Goal: Task Accomplishment & Management: Use online tool/utility

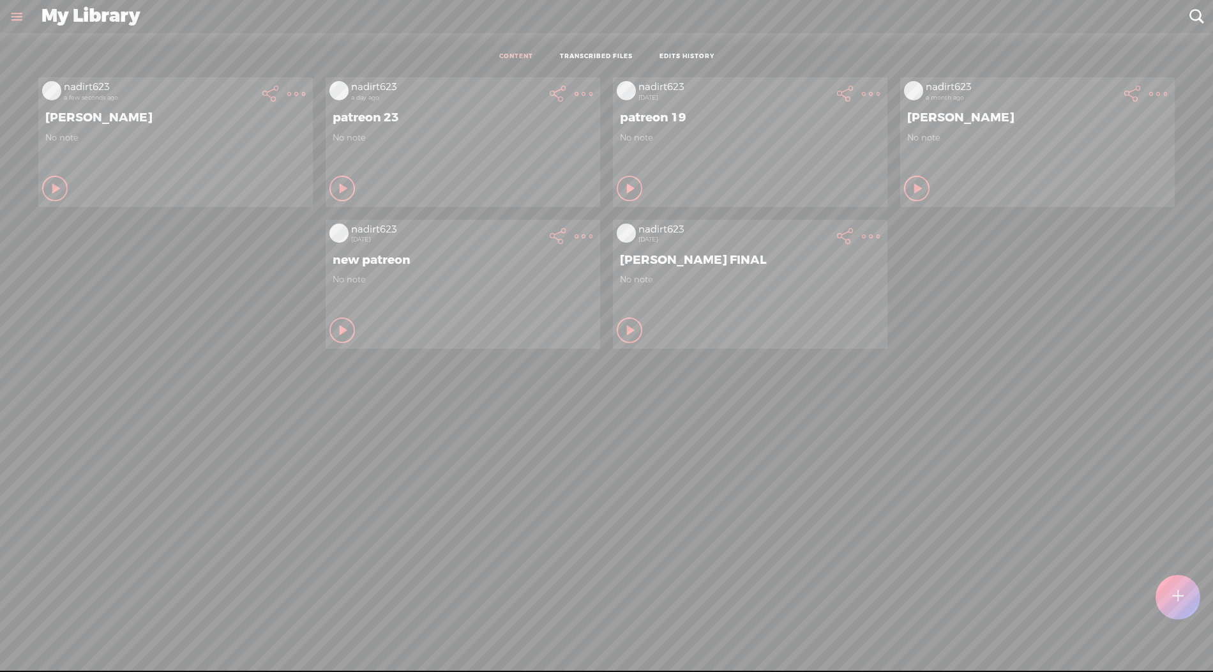
click at [1168, 600] on div at bounding box center [1178, 597] width 45 height 45
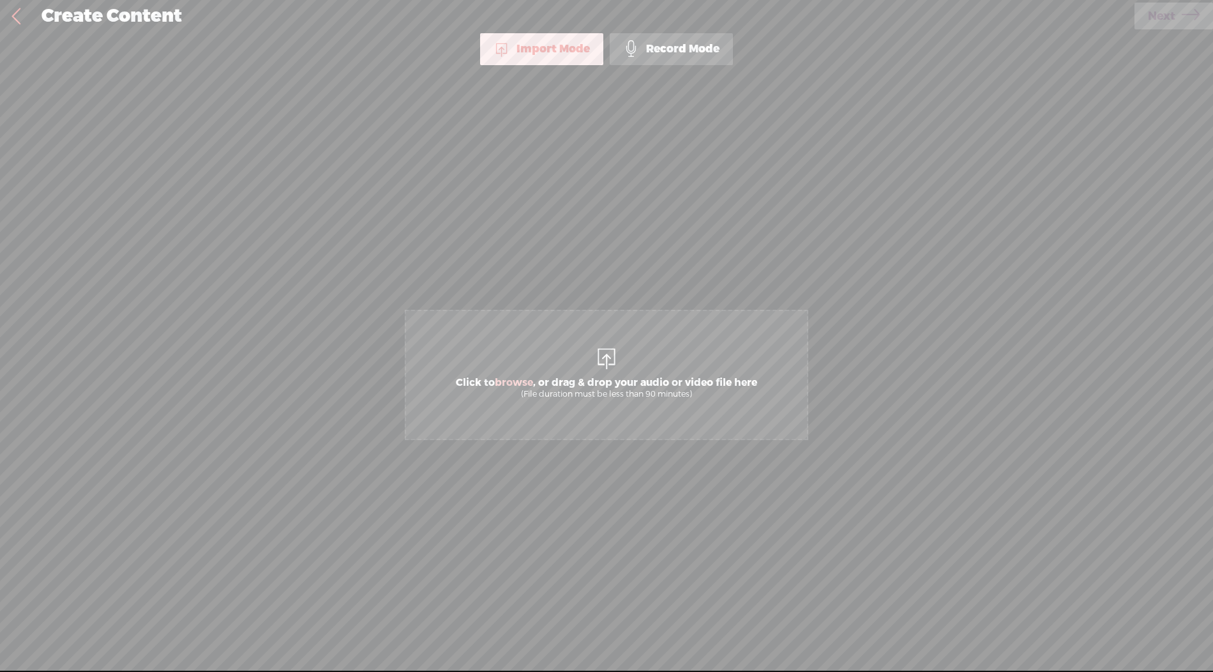
click at [580, 355] on span "Click to browse , or drag & drop your audio or video file here (File duration m…" at bounding box center [607, 375] width 404 height 130
click at [1149, 24] on span "Next" at bounding box center [1161, 16] width 27 height 33
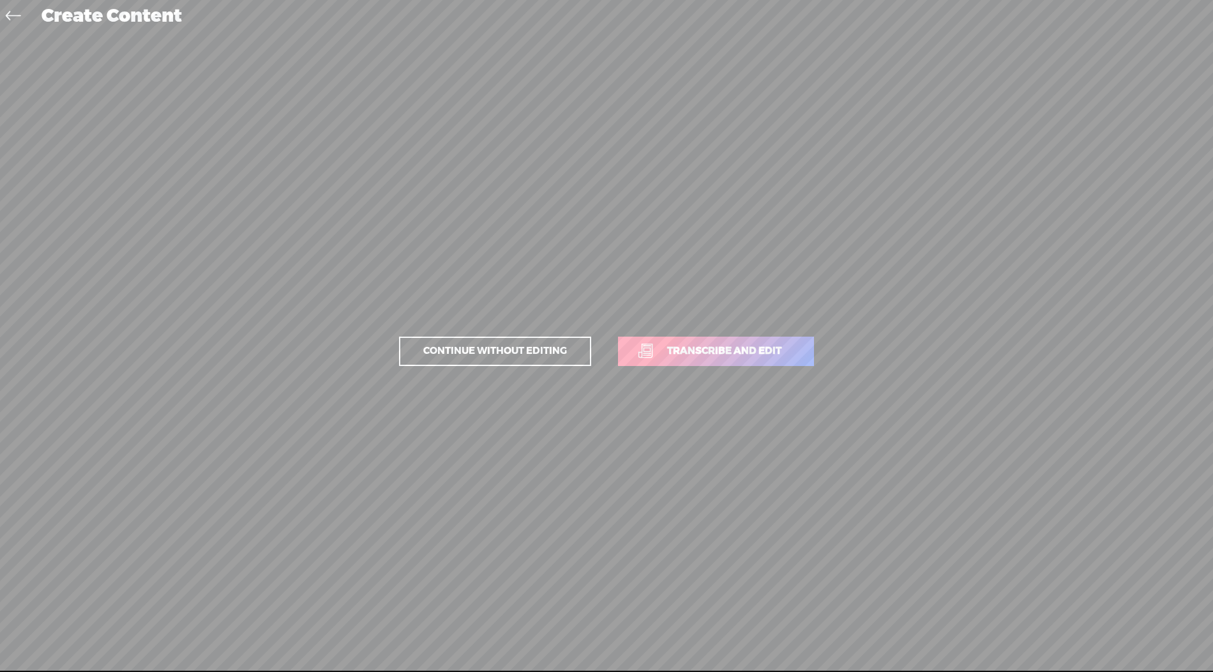
click at [736, 359] on link "Transcribe and edit" at bounding box center [716, 351] width 196 height 29
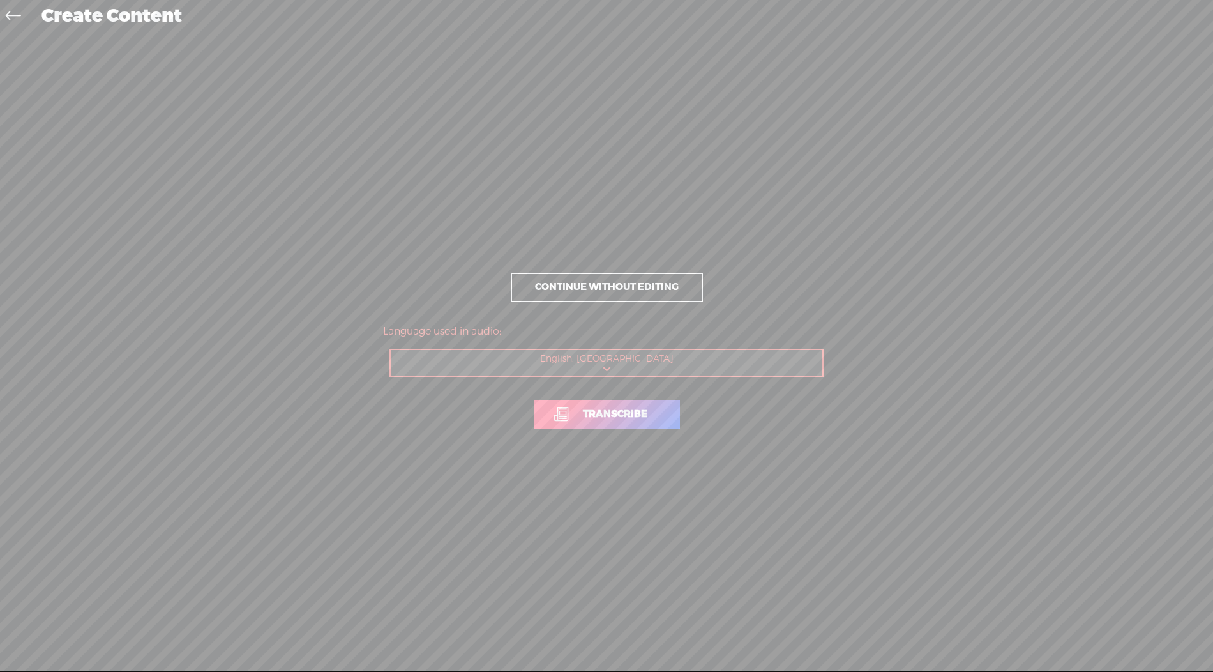
click at [619, 414] on span "Transcribe" at bounding box center [615, 414] width 91 height 15
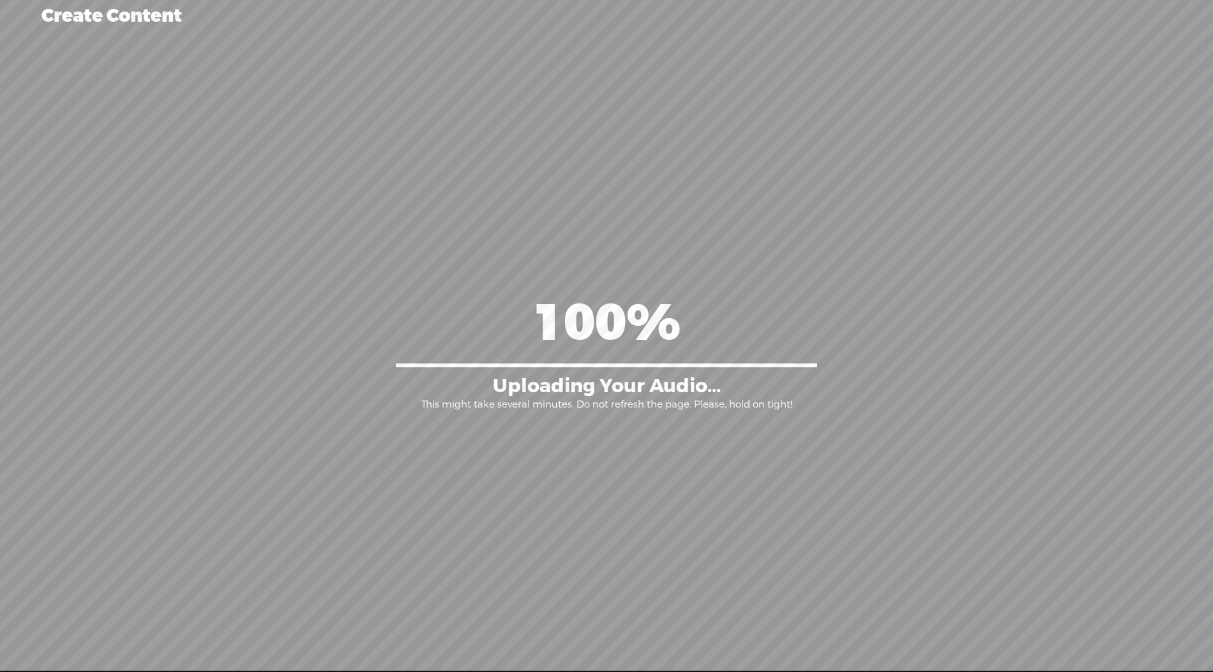
click at [619, 414] on div "100% Uploading Your Audio... This might take several minutes. Do not refresh th…" at bounding box center [607, 351] width 1188 height 401
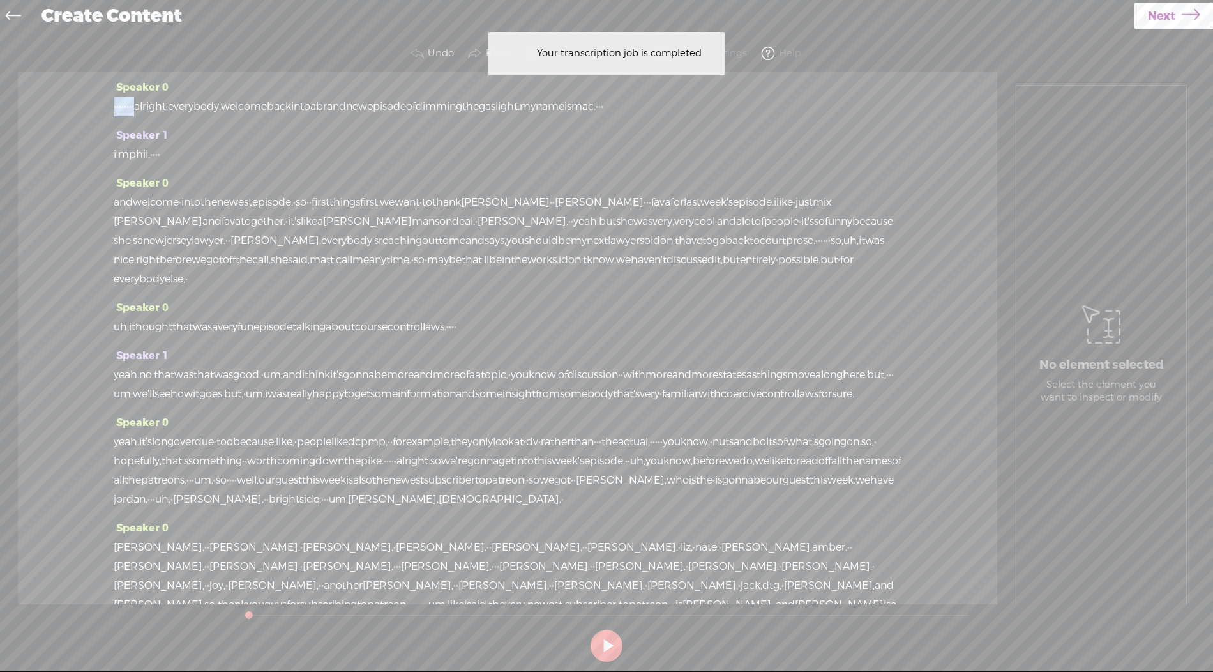
drag, startPoint x: 167, startPoint y: 105, endPoint x: 87, endPoint y: 99, distance: 80.1
click at [87, 99] on div "Speaker 0 · · · · · · · · alright, everybody. welcome back into a brand new epi…" at bounding box center [508, 338] width 980 height 533
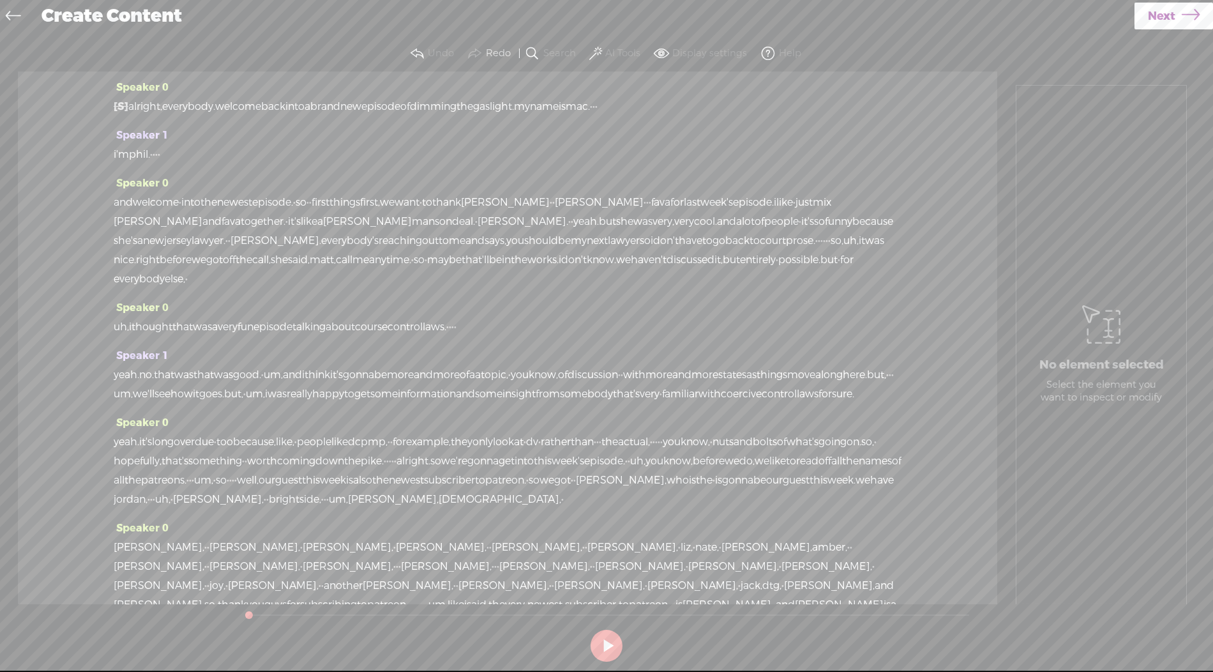
click at [600, 54] on span at bounding box center [595, 53] width 13 height 15
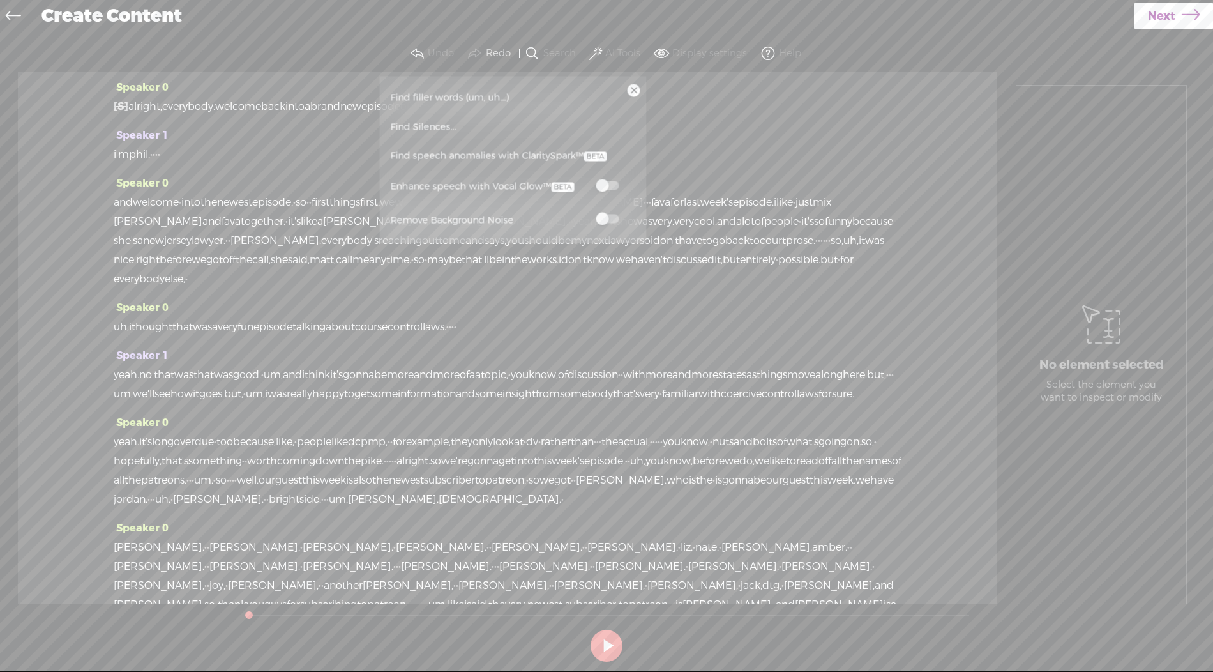
click at [607, 189] on span at bounding box center [607, 185] width 23 height 9
click at [1164, 21] on span "Next" at bounding box center [1161, 16] width 27 height 33
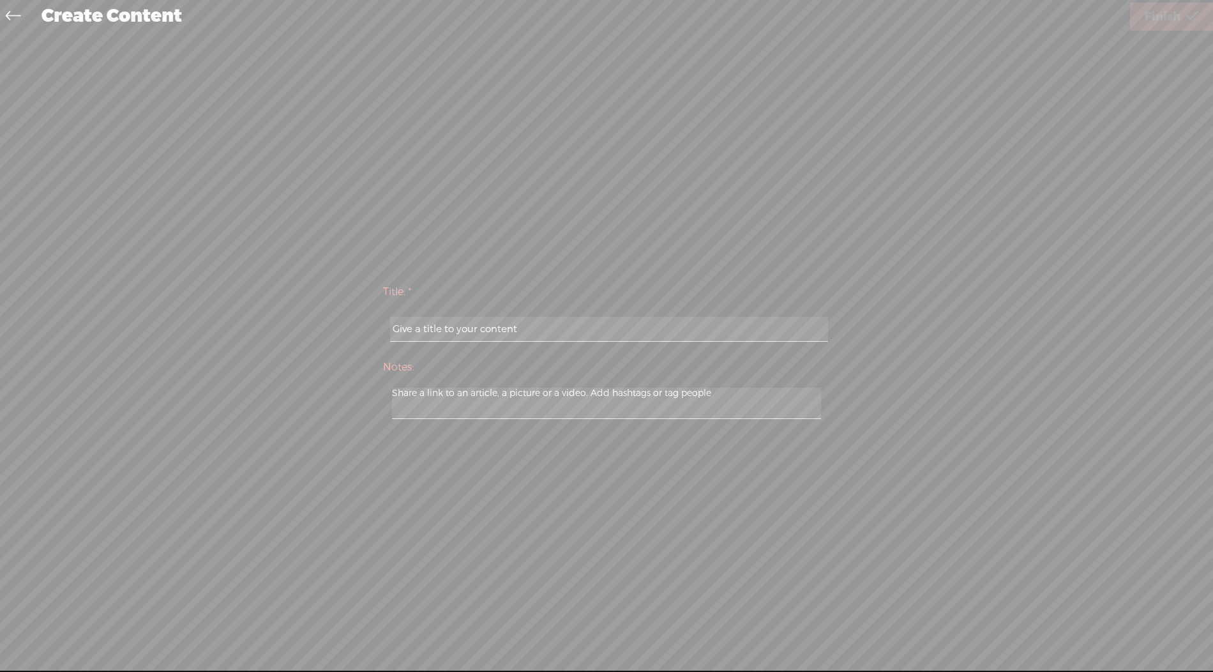
click at [626, 331] on input "text" at bounding box center [608, 329] width 437 height 25
type input "intro"
click at [1146, 8] on span "Finish" at bounding box center [1163, 17] width 36 height 33
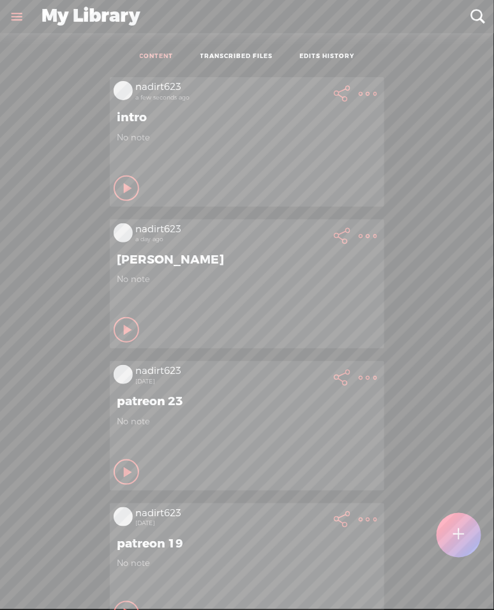
click at [370, 96] on t at bounding box center [368, 94] width 18 height 18
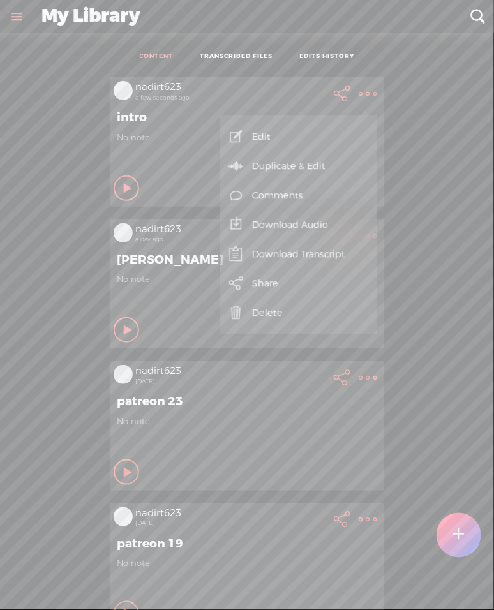
click at [269, 228] on link "Download Audio" at bounding box center [299, 224] width 144 height 29
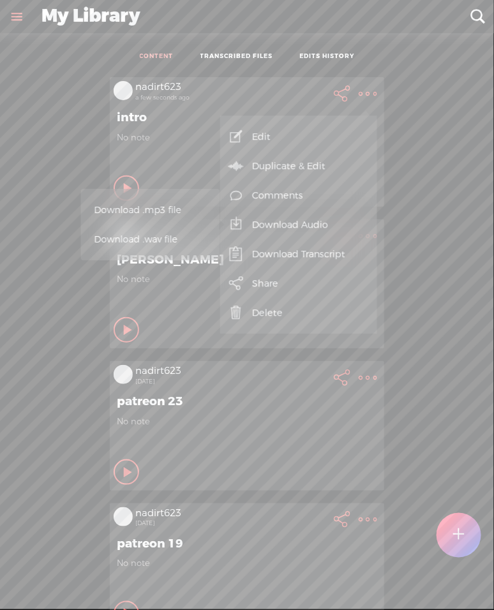
click at [166, 212] on span "Download .mp3 file" at bounding box center [151, 210] width 112 height 29
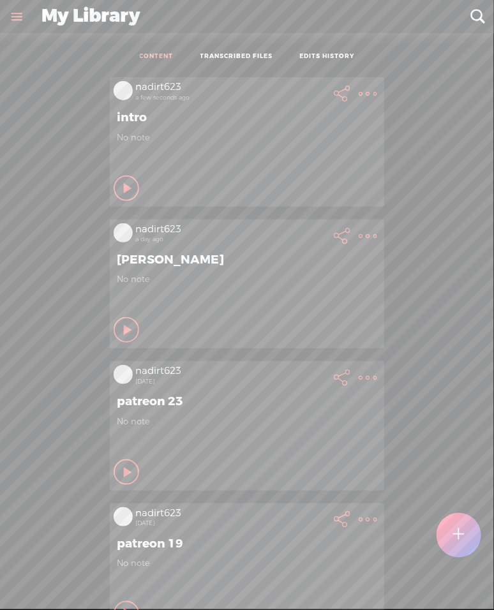
click at [374, 107] on icon at bounding box center [368, 94] width 26 height 26
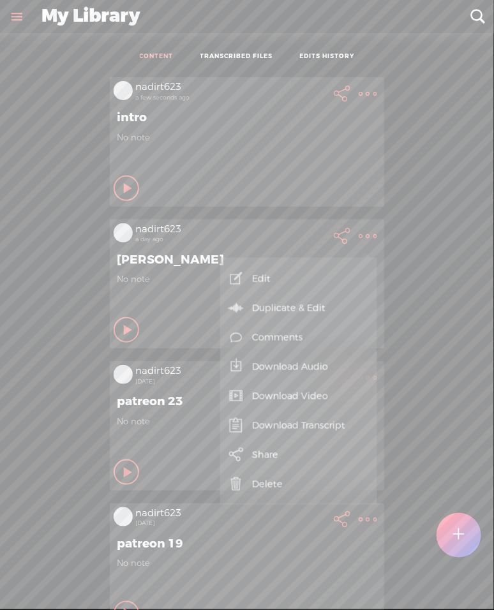
click at [280, 367] on link "Download Audio" at bounding box center [299, 366] width 144 height 29
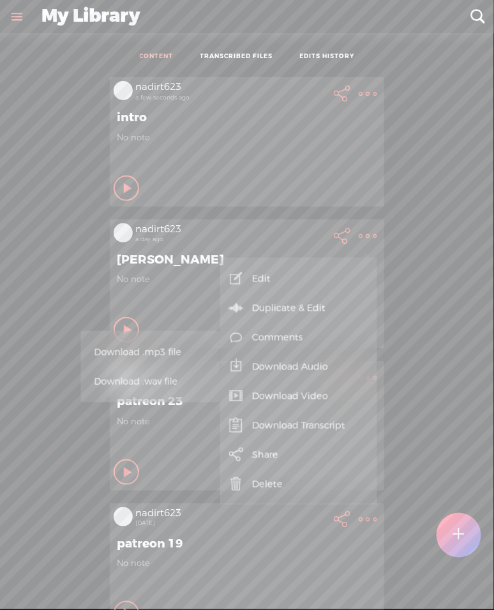
click at [179, 361] on span "Download .mp3 file" at bounding box center [151, 352] width 112 height 29
